Goal: Task Accomplishment & Management: Use online tool/utility

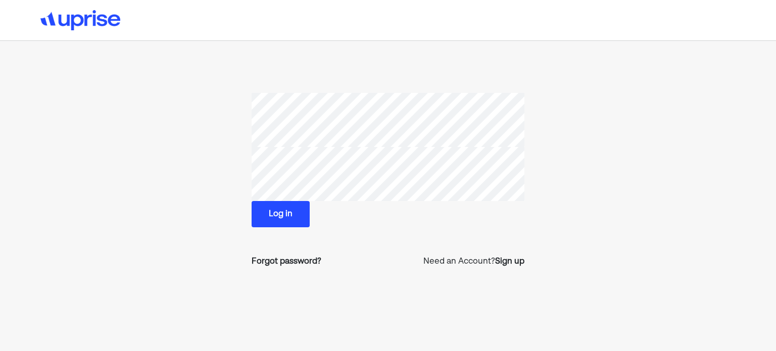
click at [276, 213] on button "Log in" at bounding box center [281, 214] width 58 height 26
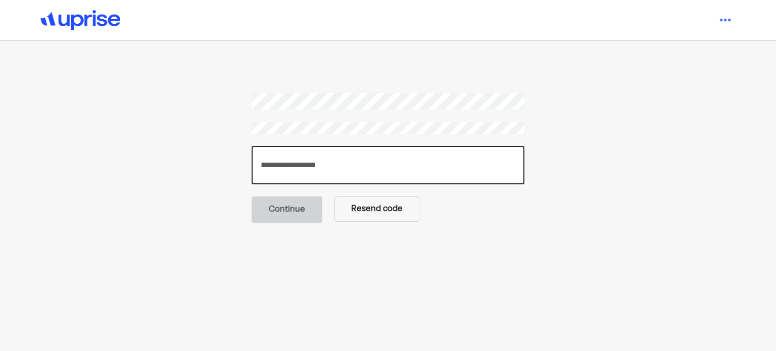
click at [300, 163] on input "number" at bounding box center [388, 165] width 273 height 38
click at [364, 159] on input "number" at bounding box center [388, 165] width 273 height 38
paste input "******"
type input "******"
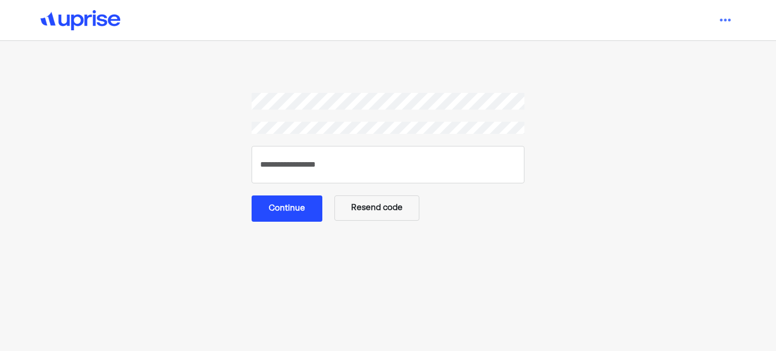
click at [303, 212] on button "Continue" at bounding box center [287, 209] width 71 height 26
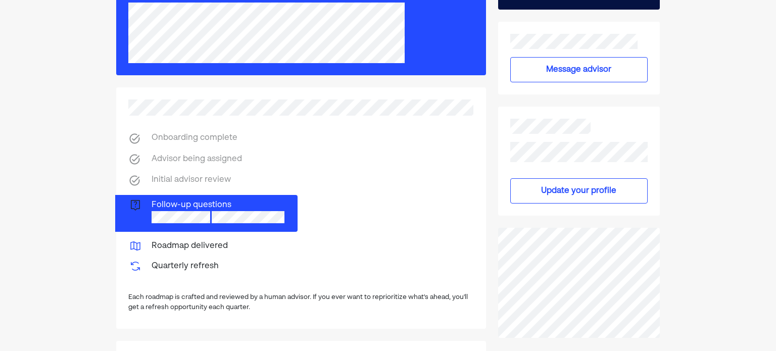
scroll to position [152, 0]
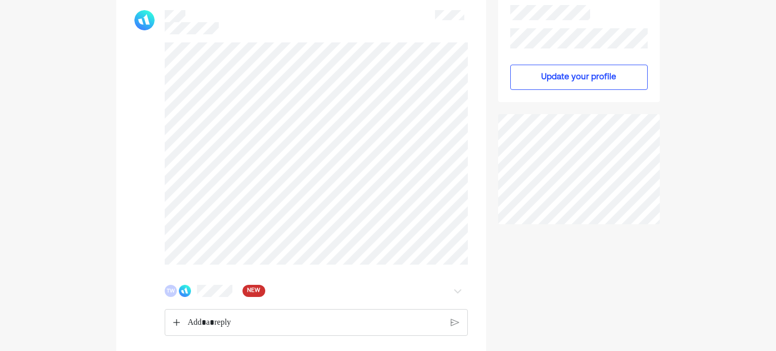
scroll to position [248, 0]
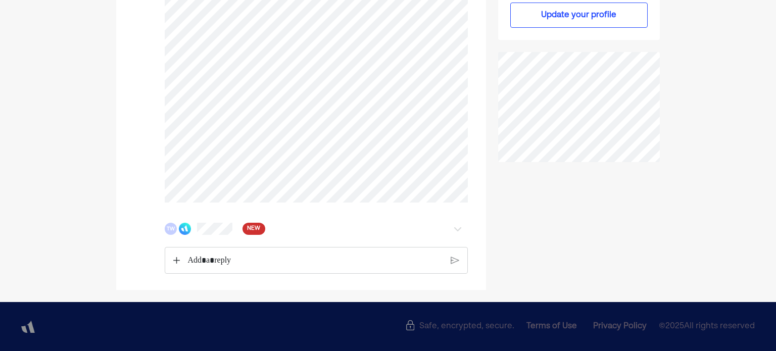
click at [178, 229] on div "TW NEW" at bounding box center [292, 229] width 254 height 12
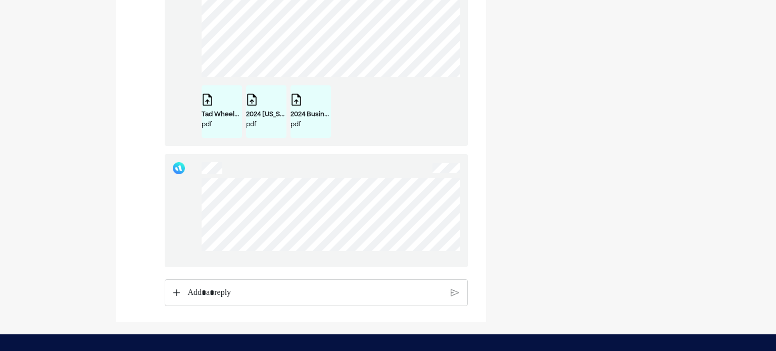
scroll to position [4432, 0]
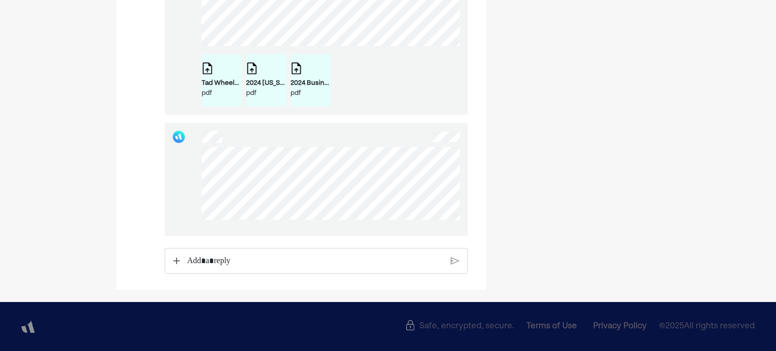
click at [273, 263] on p "Rich Text Editor. Editing area: main" at bounding box center [315, 261] width 256 height 13
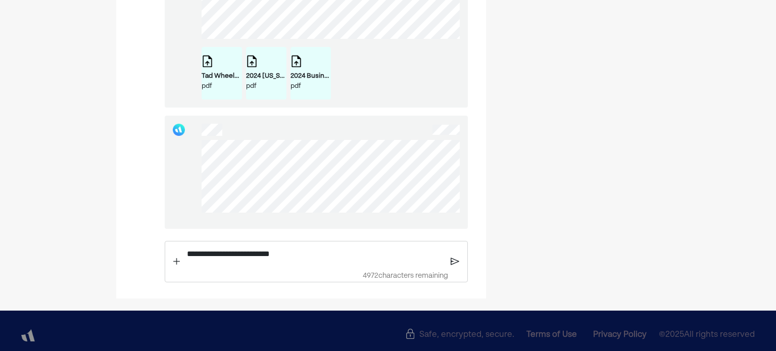
click at [176, 265] on img at bounding box center [176, 261] width 7 height 7
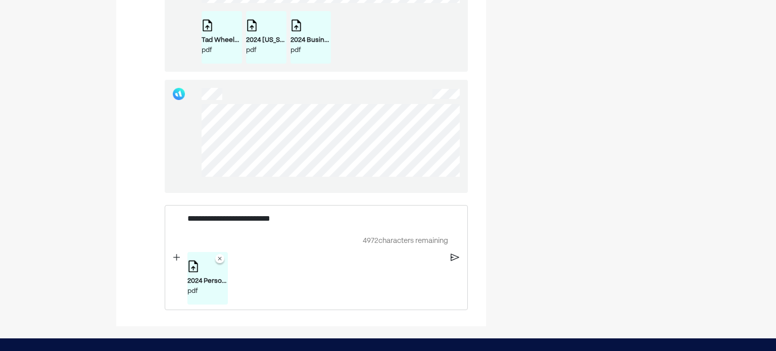
scroll to position [4481, 0]
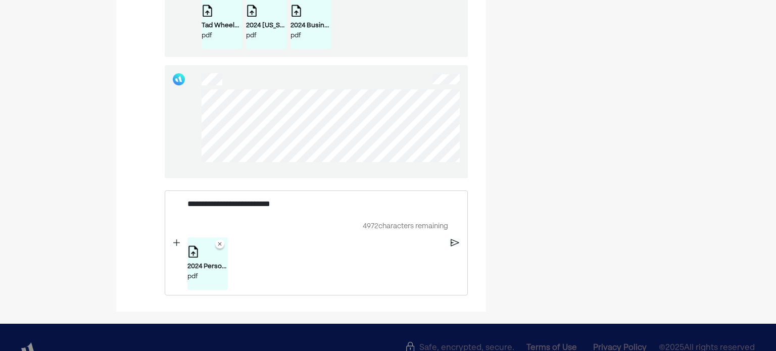
click at [451, 247] on img at bounding box center [455, 243] width 9 height 9
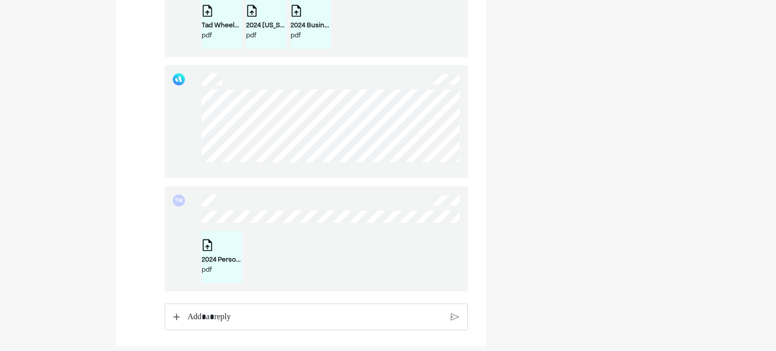
scroll to position [4545, 0]
